Goal: Task Accomplishment & Management: Manage account settings

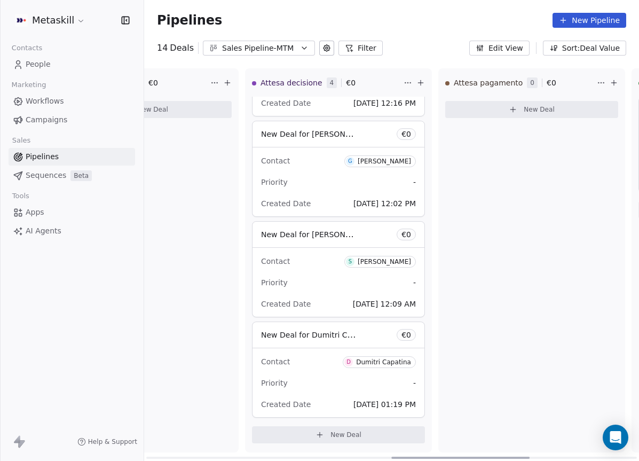
scroll to position [0, 879]
drag, startPoint x: 273, startPoint y: 457, endPoint x: 519, endPoint y: 443, distance: 245.5
click at [519, 457] on div at bounding box center [460, 458] width 138 height 2
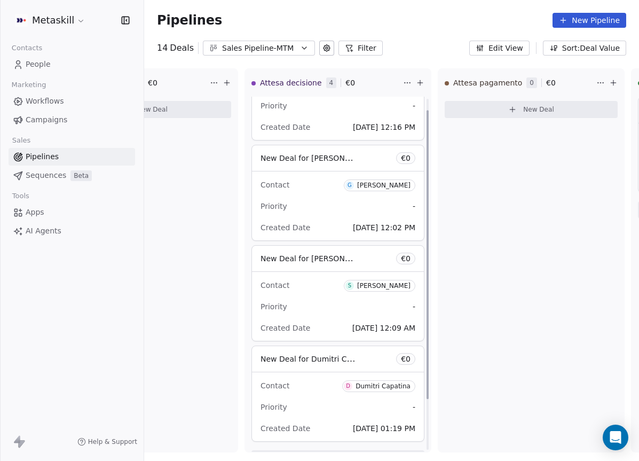
scroll to position [0, 0]
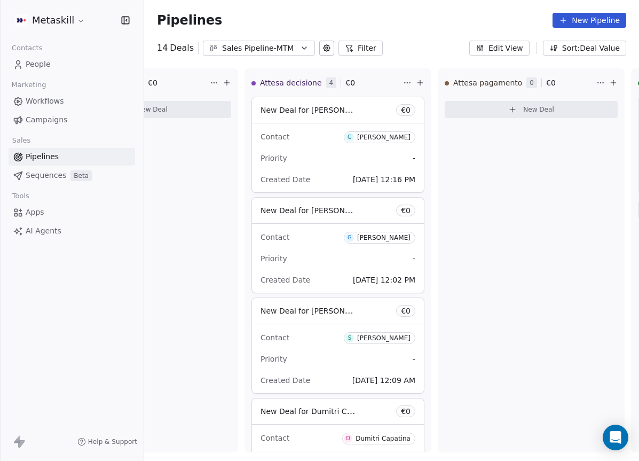
click at [287, 53] on div "Sales Pipeline-MTM" at bounding box center [259, 48] width 74 height 11
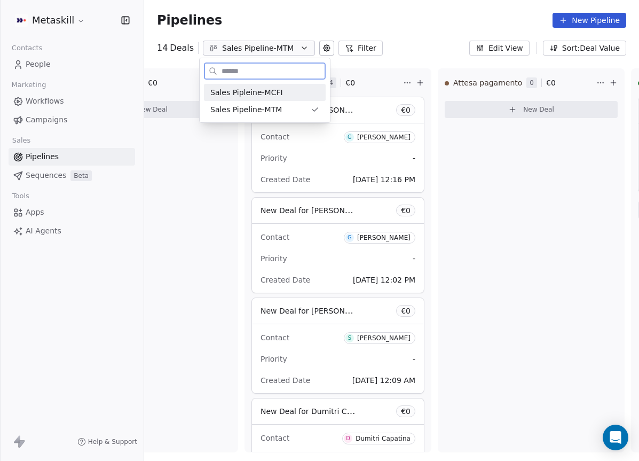
click at [287, 92] on div "Sales Pipleine-MCFI" at bounding box center [264, 92] width 109 height 11
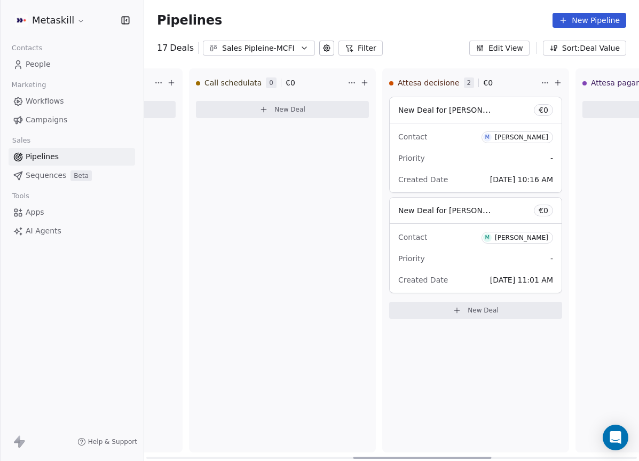
scroll to position [0, 742]
drag, startPoint x: 264, startPoint y: 457, endPoint x: 522, endPoint y: 373, distance: 270.9
click at [471, 459] on div at bounding box center [423, 458] width 138 height 2
click at [480, 266] on div "Priority -" at bounding box center [475, 258] width 155 height 17
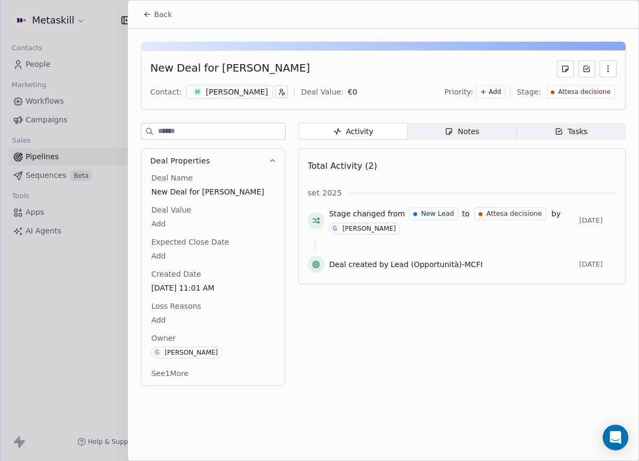
click at [239, 96] on div "[PERSON_NAME]" at bounding box center [237, 92] width 62 height 11
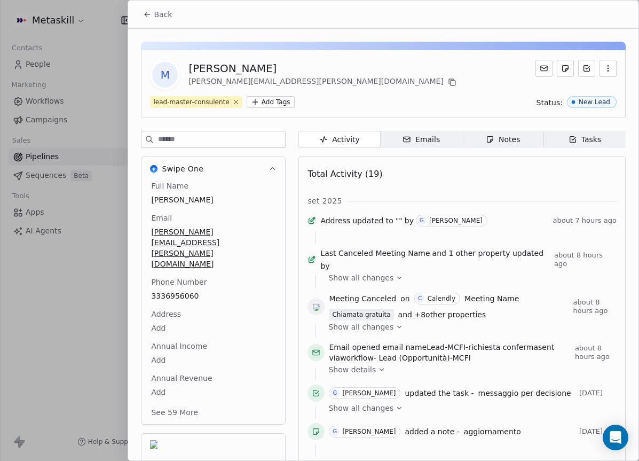
click at [244, 71] on div "[PERSON_NAME]" at bounding box center [324, 68] width 270 height 15
copy div "[PERSON_NAME]"
click at [448, 81] on icon at bounding box center [452, 82] width 9 height 9
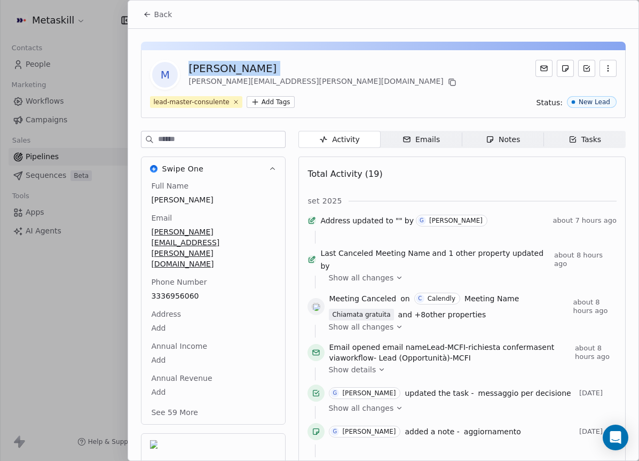
click at [431, 142] on div "Emails" at bounding box center [421, 139] width 37 height 11
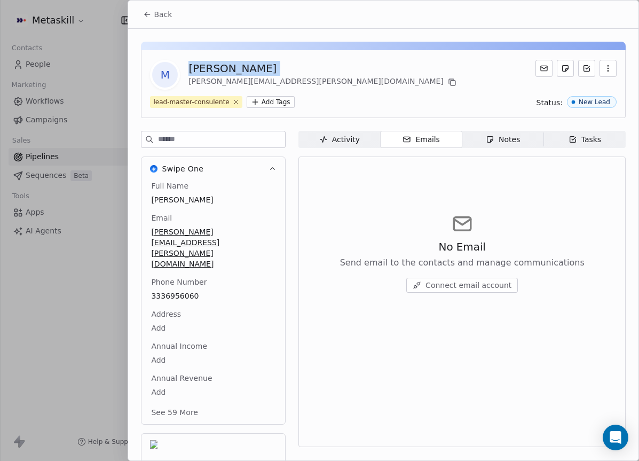
click at [154, 19] on span "Back" at bounding box center [163, 14] width 18 height 11
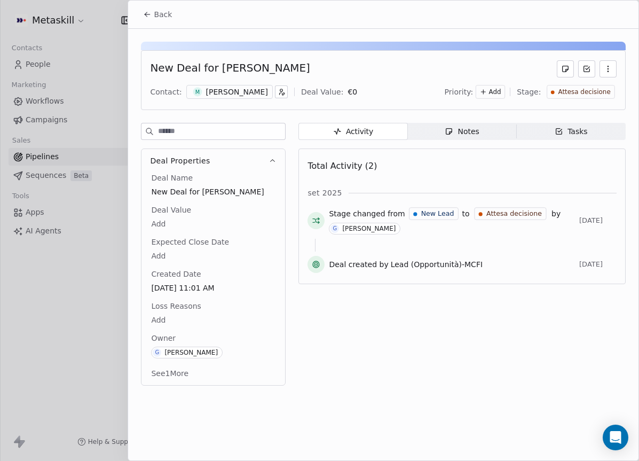
click at [577, 92] on span "Attesa decisione" at bounding box center [585, 92] width 52 height 9
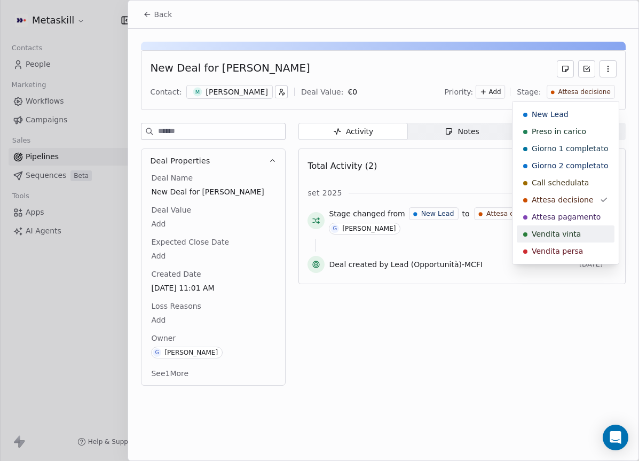
click at [579, 235] on div "Vendita vinta" at bounding box center [565, 234] width 85 height 11
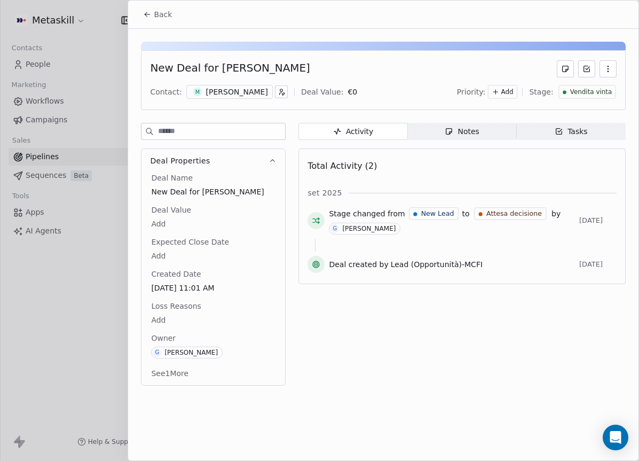
click at [210, 314] on body "Metaskill Contacts People Marketing Workflows Campaigns Sales Pipelines Sequenc…" at bounding box center [319, 230] width 639 height 461
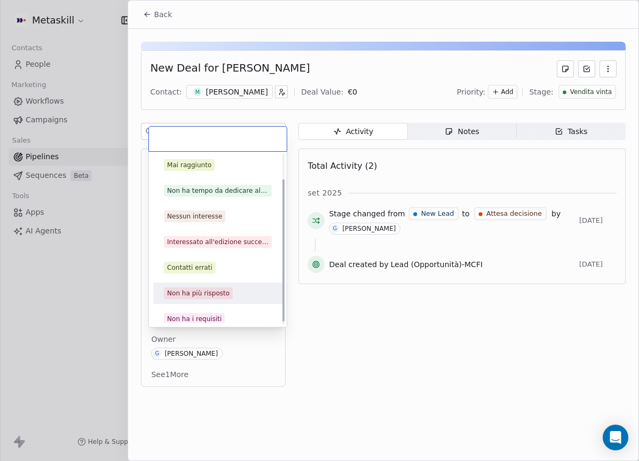
scroll to position [34, 0]
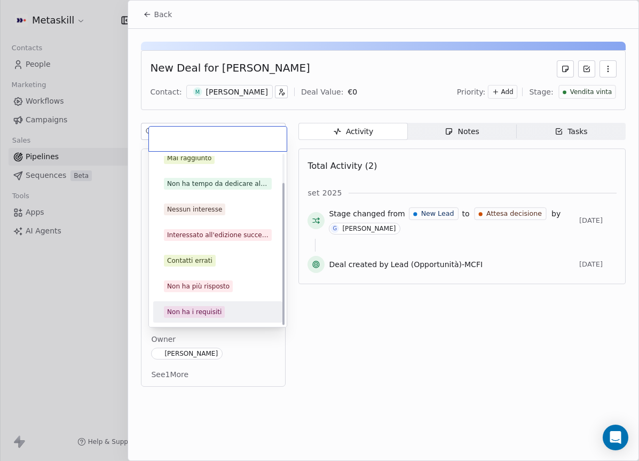
click at [326, 351] on html "Metaskill Contacts People Marketing Workflows Campaigns Sales Pipelines Sequenc…" at bounding box center [319, 230] width 639 height 461
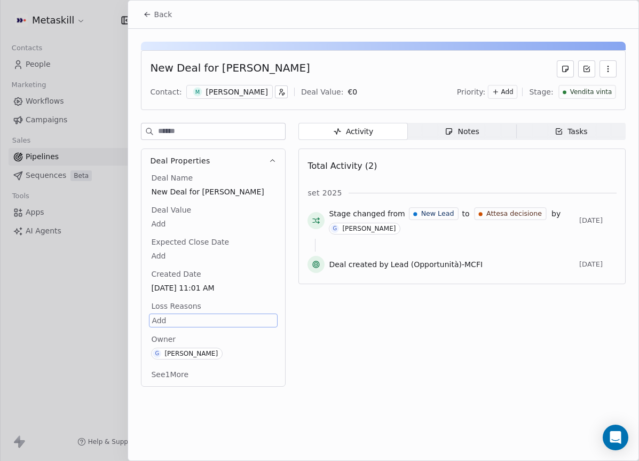
click at [217, 249] on body "Metaskill Contacts People Marketing Workflows Campaigns Sales Pipelines Sequenc…" at bounding box center [319, 230] width 639 height 461
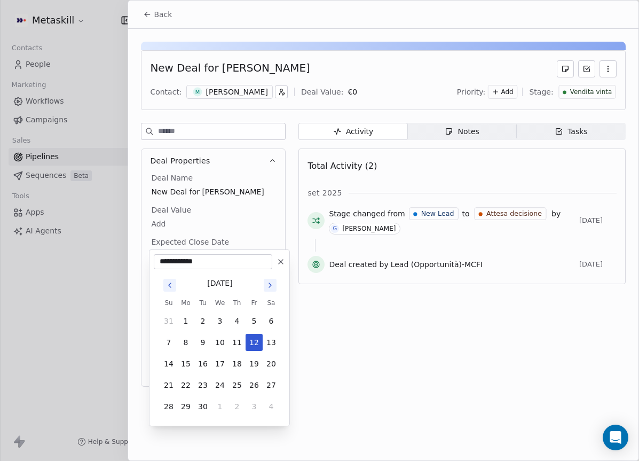
click at [213, 222] on html "Metaskill Contacts People Marketing Workflows Campaigns Sales Pipelines Sequenc…" at bounding box center [319, 230] width 639 height 461
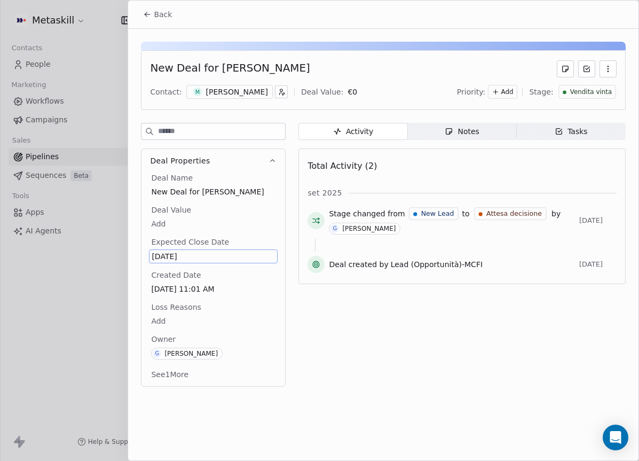
click at [214, 221] on body "Metaskill Contacts People Marketing Workflows Campaigns Sales Pipelines Sequenc…" at bounding box center [319, 230] width 639 height 461
drag, startPoint x: 306, startPoint y: 310, endPoint x: 300, endPoint y: 283, distance: 27.5
click at [306, 310] on html "Metaskill Contacts People Marketing Workflows Campaigns Sales Pipelines Sequenc…" at bounding box center [319, 230] width 639 height 461
click at [202, 223] on body "Metaskill Contacts People Marketing Workflows Campaigns Sales Pipelines Sequenc…" at bounding box center [319, 230] width 639 height 461
type input "*****"
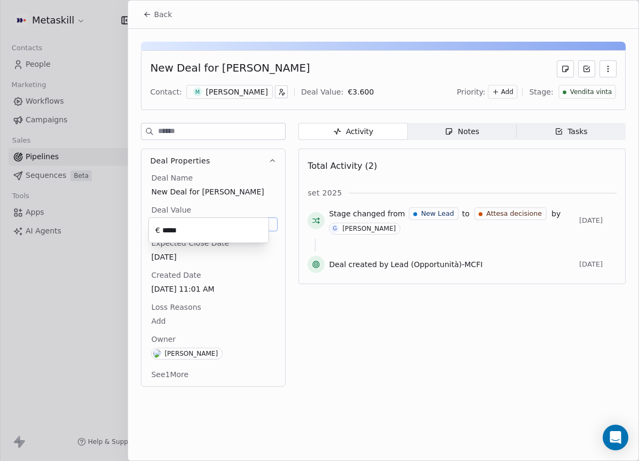
click at [371, 361] on html "Metaskill Contacts People Marketing Workflows Campaigns Sales Pipelines Sequenc…" at bounding box center [319, 230] width 639 height 461
click at [207, 70] on div "New Deal for [PERSON_NAME]" at bounding box center [230, 68] width 160 height 17
drag, startPoint x: 217, startPoint y: 67, endPoint x: 264, endPoint y: 68, distance: 47.5
click at [282, 66] on div "New Deal for [PERSON_NAME]" at bounding box center [383, 68] width 467 height 17
copy div "[PERSON_NAME]"
